Goal: Information Seeking & Learning: Learn about a topic

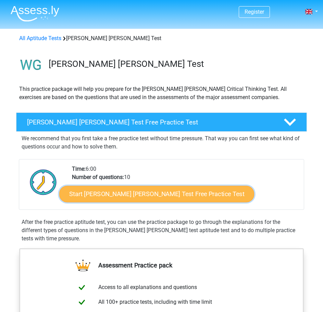
click at [117, 199] on link "Start Watson Glaser Test Free Practice Test" at bounding box center [156, 194] width 195 height 16
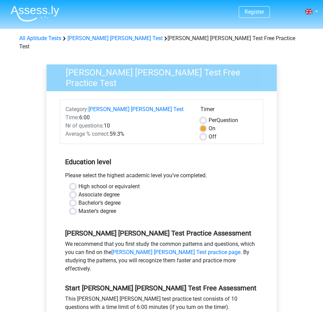
click at [78, 182] on label "High school or equivalent" at bounding box center [108, 186] width 61 height 8
click at [71, 182] on input "High school or equivalent" at bounding box center [72, 185] width 5 height 7
radio input "true"
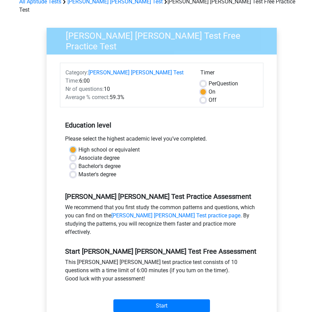
scroll to position [137, 0]
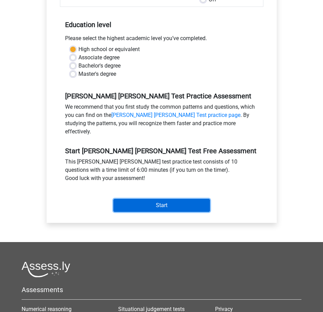
click at [121, 199] on input "Start" at bounding box center [161, 205] width 97 height 13
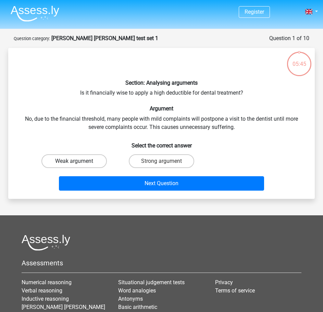
click at [87, 163] on label "Weak argument" at bounding box center [73, 161] width 65 height 14
click at [79, 163] on input "Weak argument" at bounding box center [76, 163] width 4 height 4
radio input "true"
click at [140, 163] on label "Strong argument" at bounding box center [161, 161] width 65 height 14
click at [162, 163] on input "Strong argument" at bounding box center [164, 163] width 4 height 4
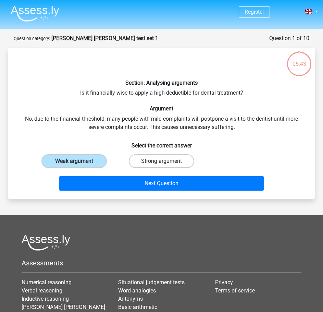
radio input "true"
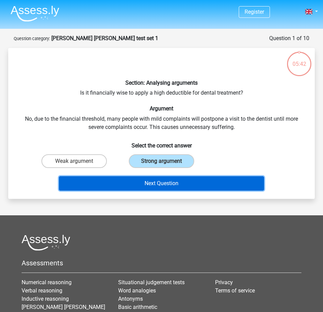
click at [107, 184] on button "Next Question" at bounding box center [161, 183] width 205 height 14
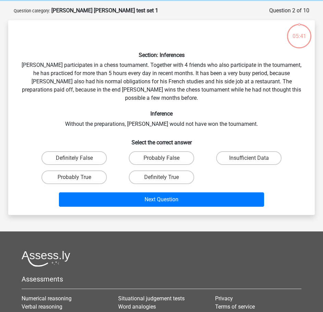
scroll to position [34, 0]
